Goal: Information Seeking & Learning: Learn about a topic

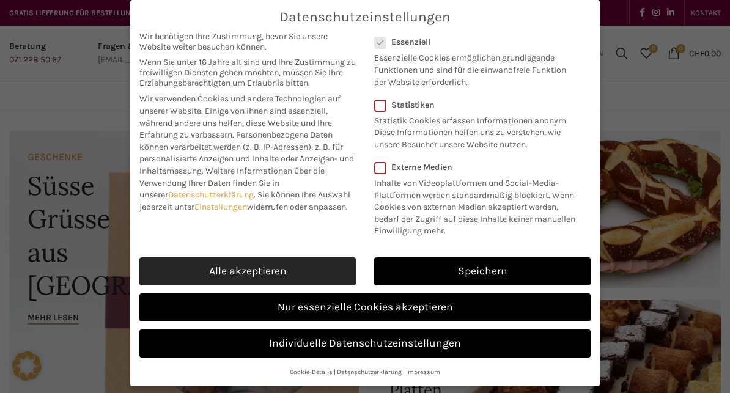
click at [198, 264] on link "Alle akzeptieren" at bounding box center [247, 271] width 216 height 28
checkbox input "true"
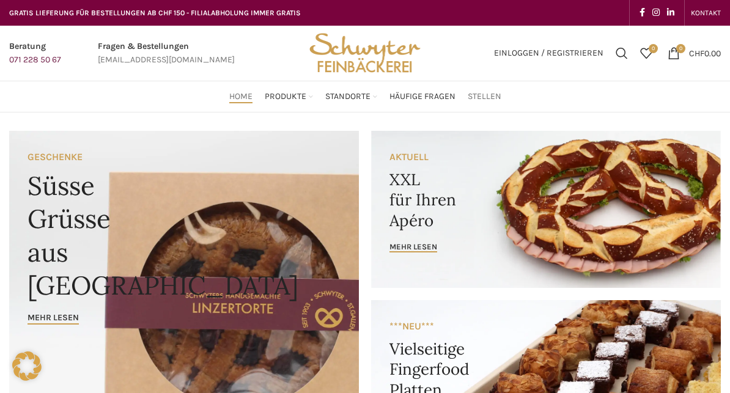
click at [482, 88] on link "Stellen" at bounding box center [485, 96] width 34 height 24
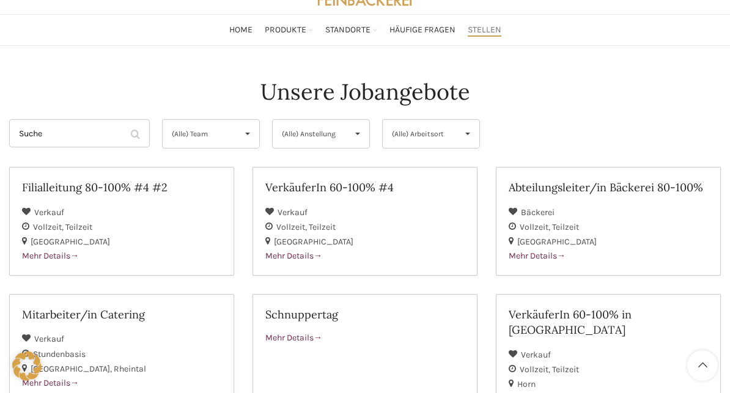
scroll to position [66, 0]
click at [532, 262] on link "Abteilungsleiter/in Bäckerei 80-100% Bäckerei Vollzeit Teilzeit St. Gallen Mehr…" at bounding box center [608, 221] width 225 height 109
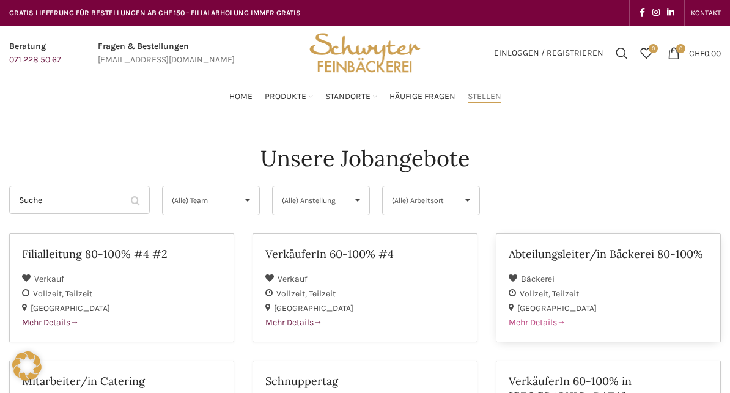
scroll to position [78, 0]
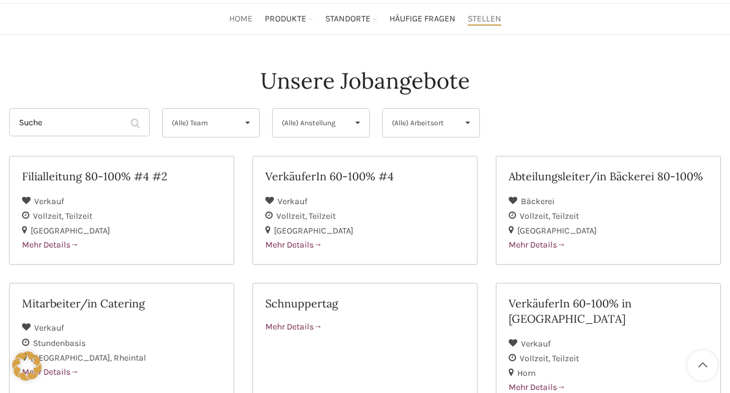
click at [241, 27] on link "Home" at bounding box center [240, 19] width 23 height 24
